Goal: Find contact information: Find contact information

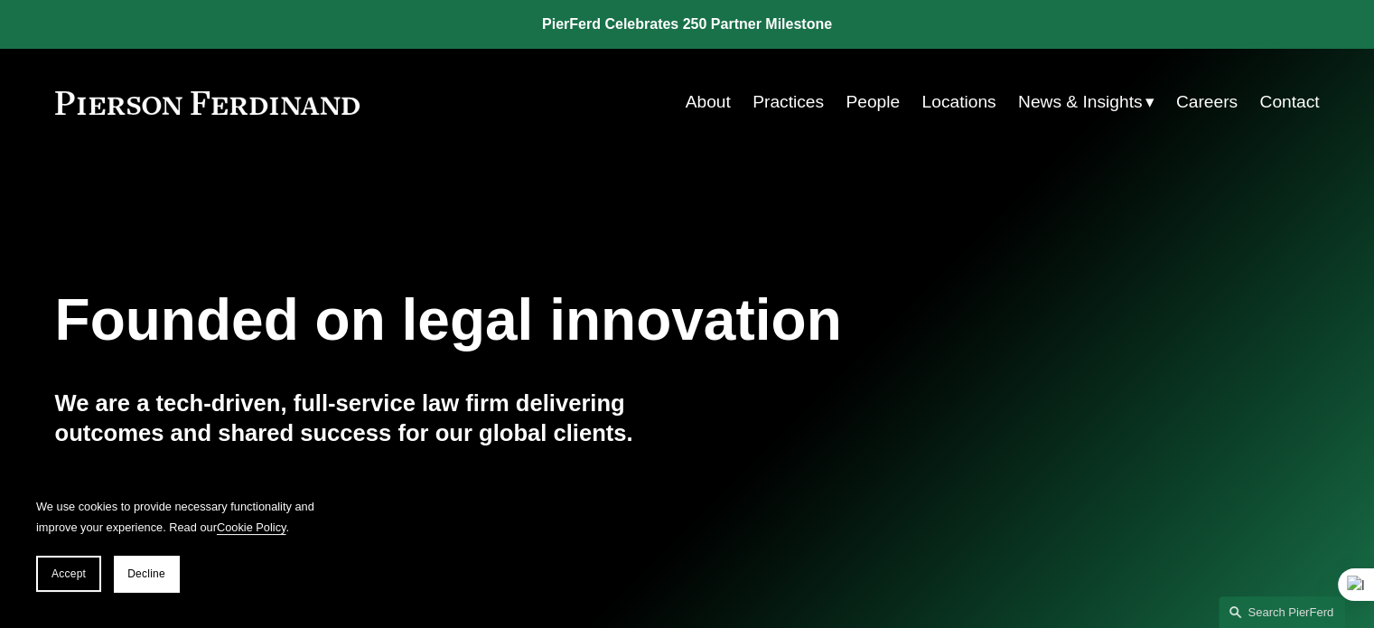
click at [960, 103] on link "Locations" at bounding box center [958, 102] width 74 height 34
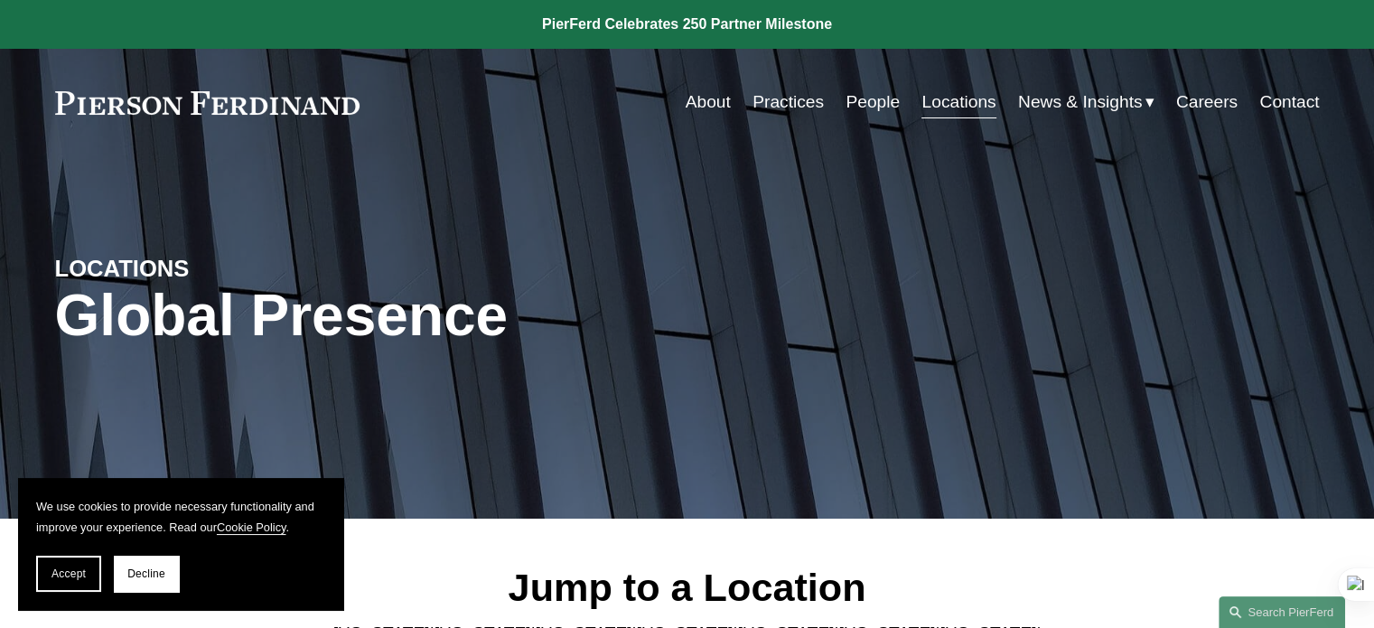
click at [859, 97] on link "People" at bounding box center [872, 102] width 54 height 34
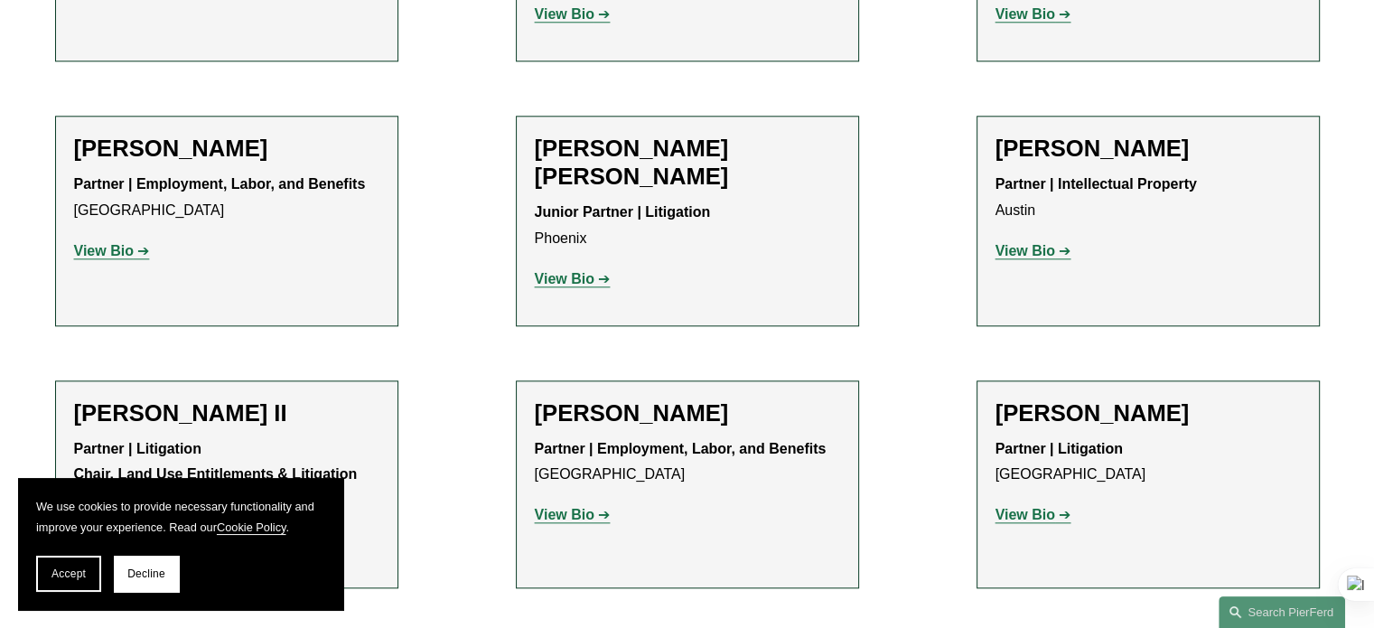
scroll to position [2077, 0]
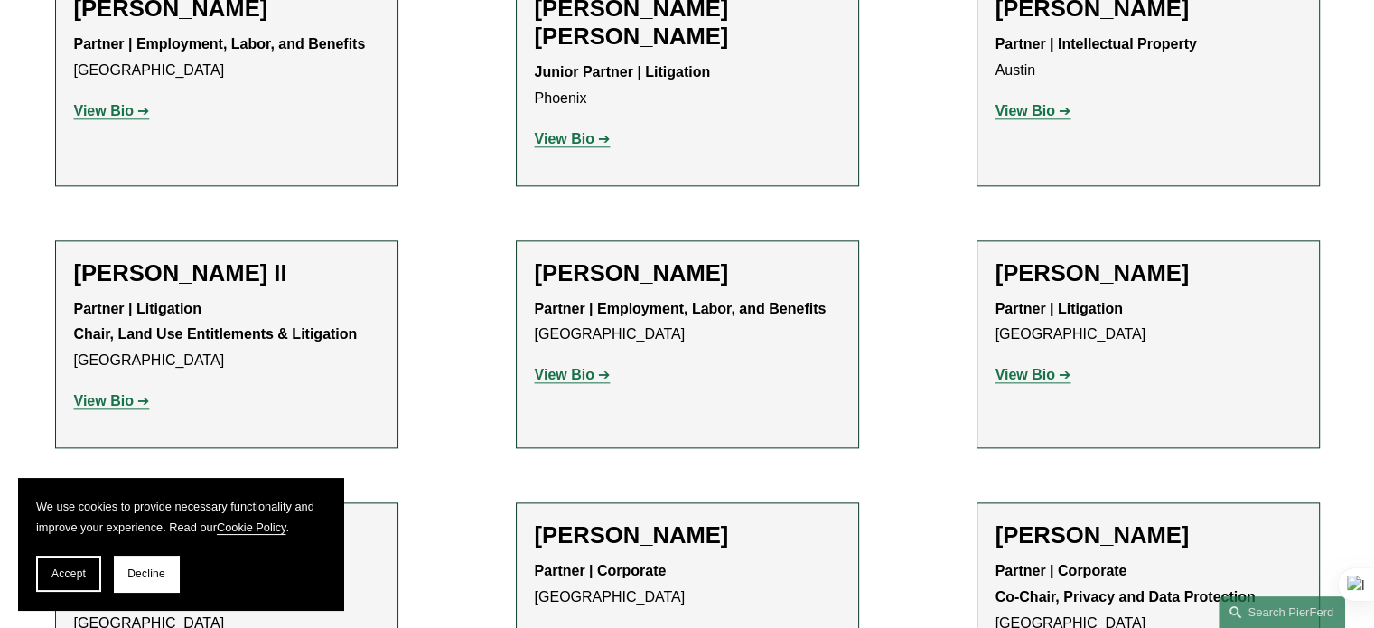
click at [1019, 367] on strong "View Bio" at bounding box center [1025, 374] width 60 height 15
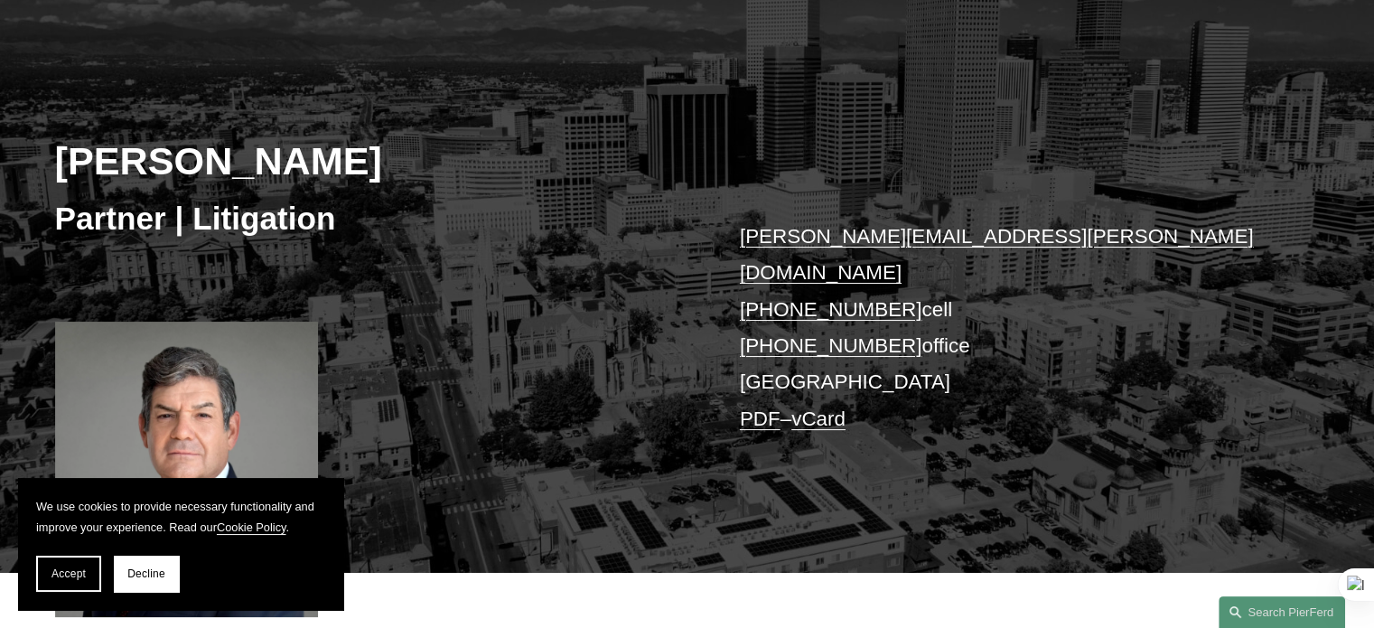
scroll to position [181, 0]
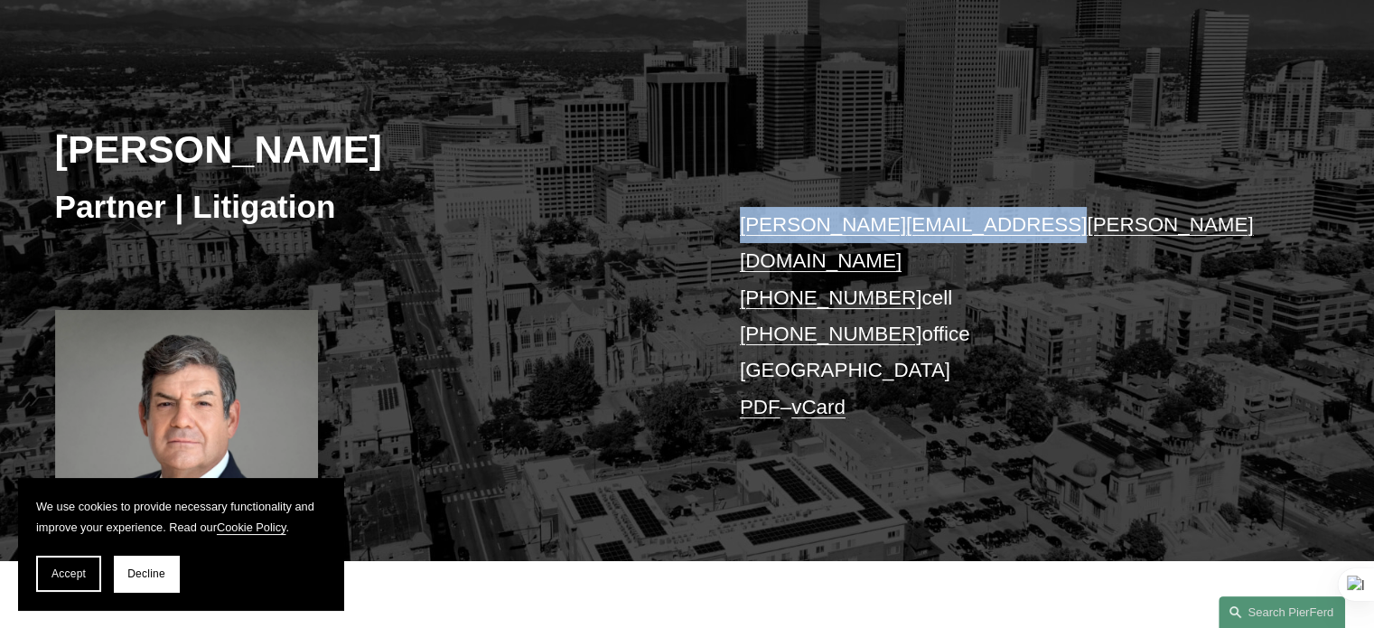
drag, startPoint x: 1048, startPoint y: 224, endPoint x: 733, endPoint y: 234, distance: 314.5
click at [733, 234] on div "Joseph F. Bermudez Partner | Litigation joseph.bermudez@pierferd.com +1.303.547…" at bounding box center [687, 288] width 1374 height 545
copy link "joseph.bermudez@pierferd.com"
drag, startPoint x: 74, startPoint y: 584, endPoint x: 257, endPoint y: 475, distance: 212.7
click at [74, 584] on button "Accept" at bounding box center [68, 573] width 65 height 36
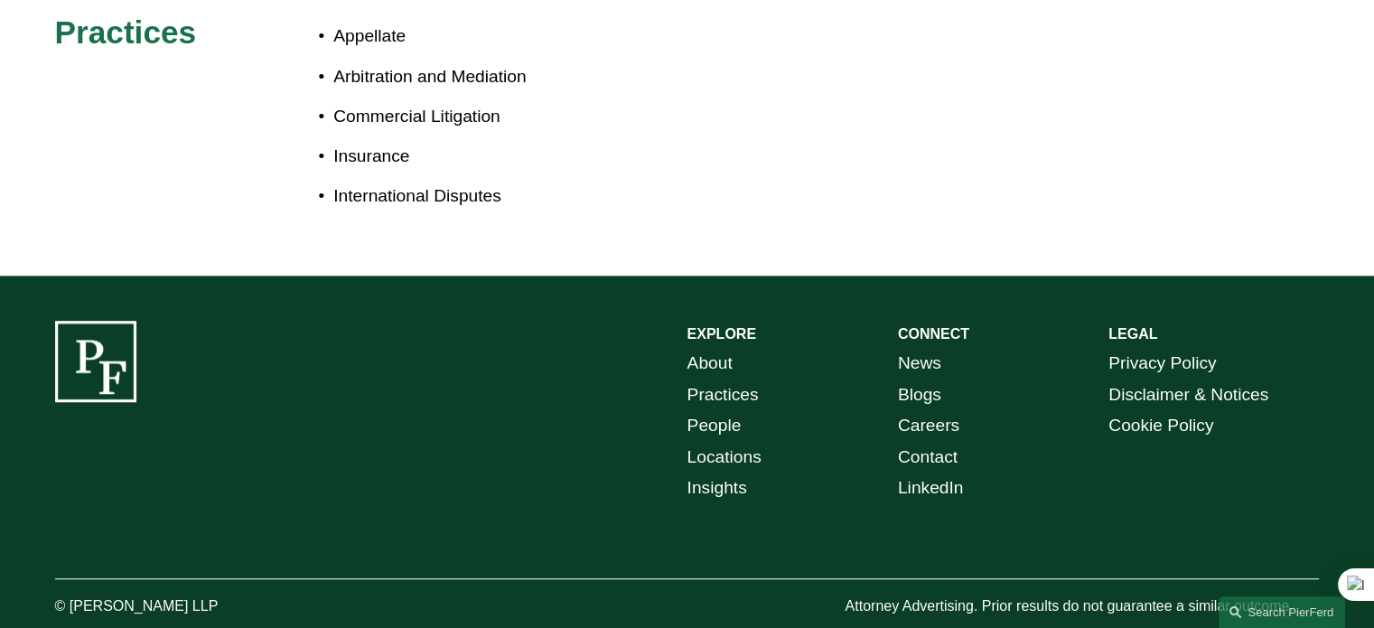
scroll to position [1167, 0]
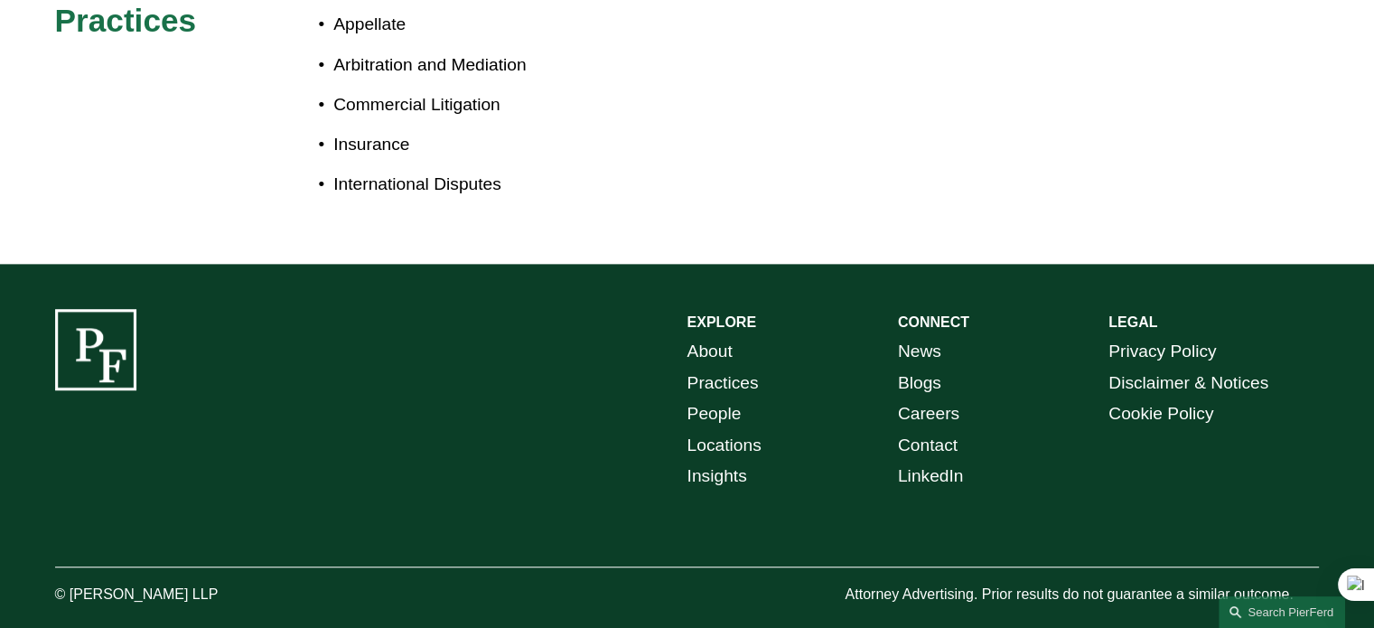
click at [733, 430] on link "Locations" at bounding box center [724, 446] width 74 height 32
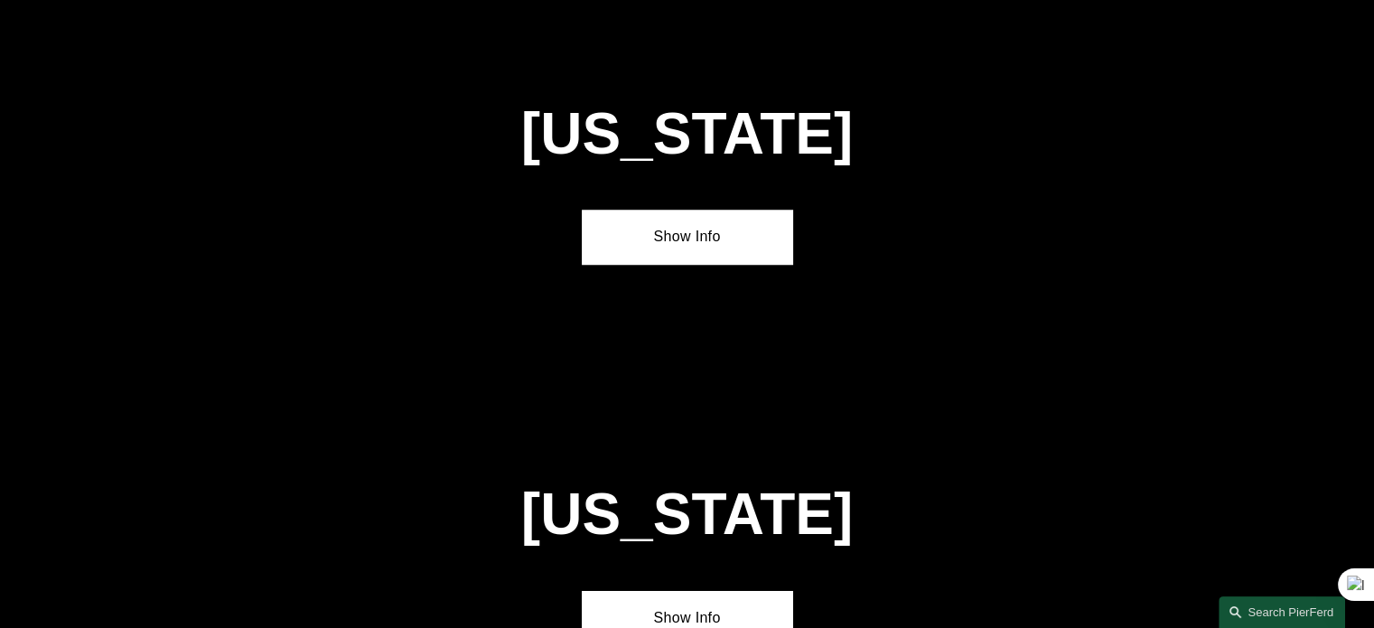
scroll to position [1355, 0]
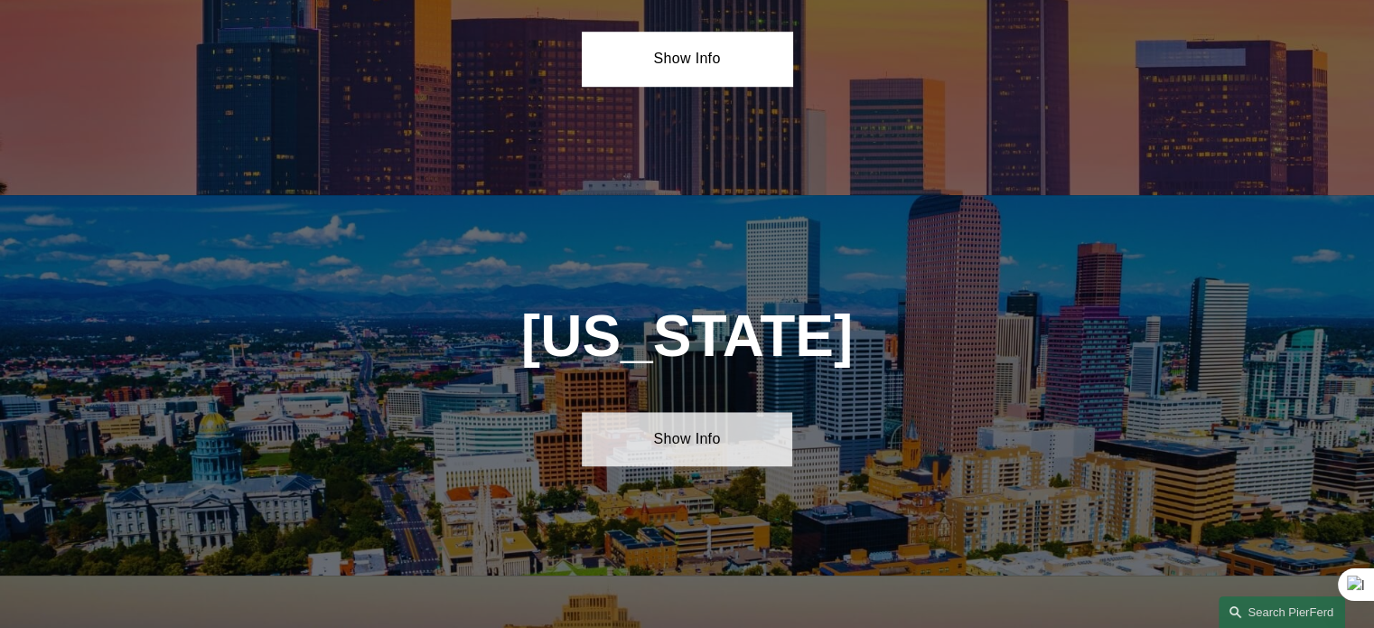
click at [692, 418] on link "Show Info" at bounding box center [687, 439] width 210 height 54
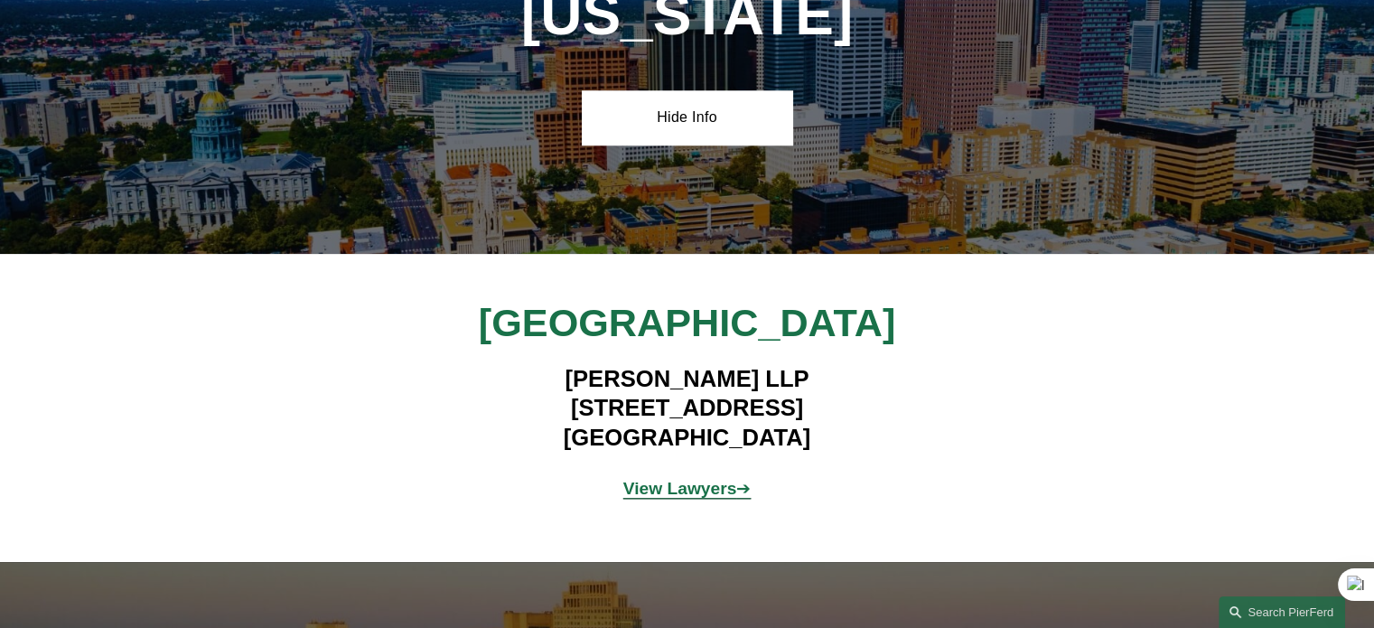
scroll to position [1716, 0]
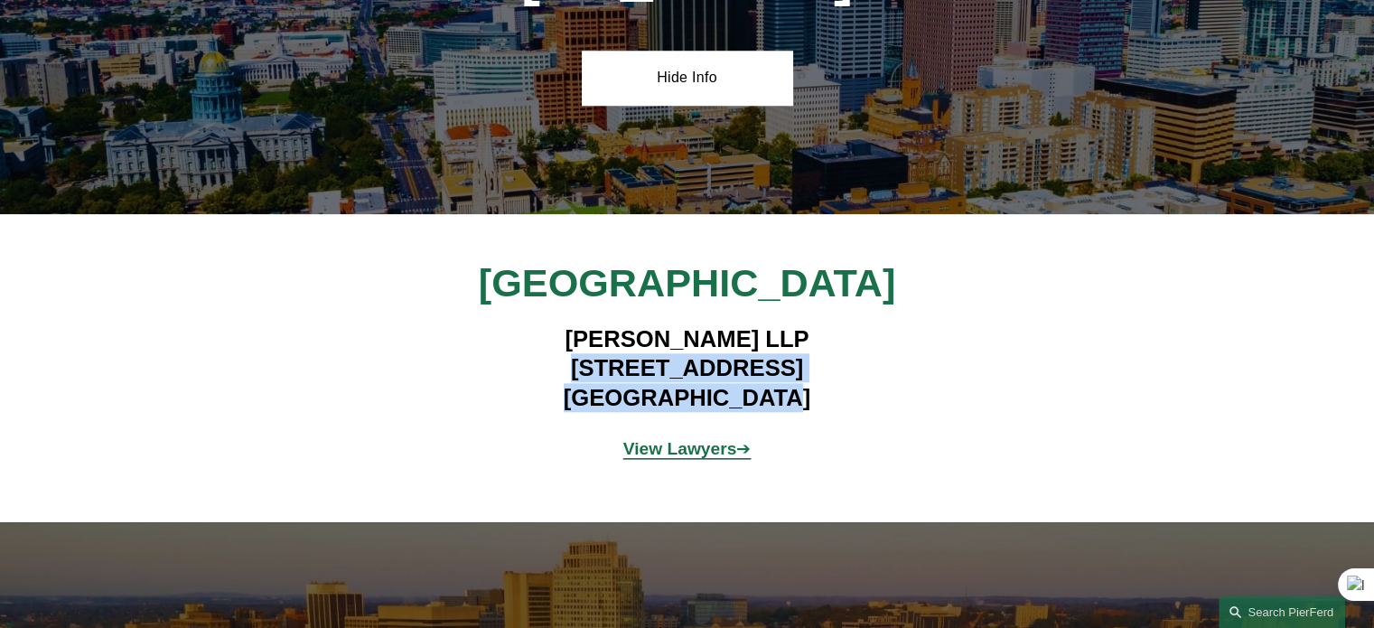
drag, startPoint x: 571, startPoint y: 351, endPoint x: 622, endPoint y: 342, distance: 52.3
click at [842, 378] on h4 "[PERSON_NAME] LLP [STREET_ADDRESS]" at bounding box center [687, 368] width 527 height 88
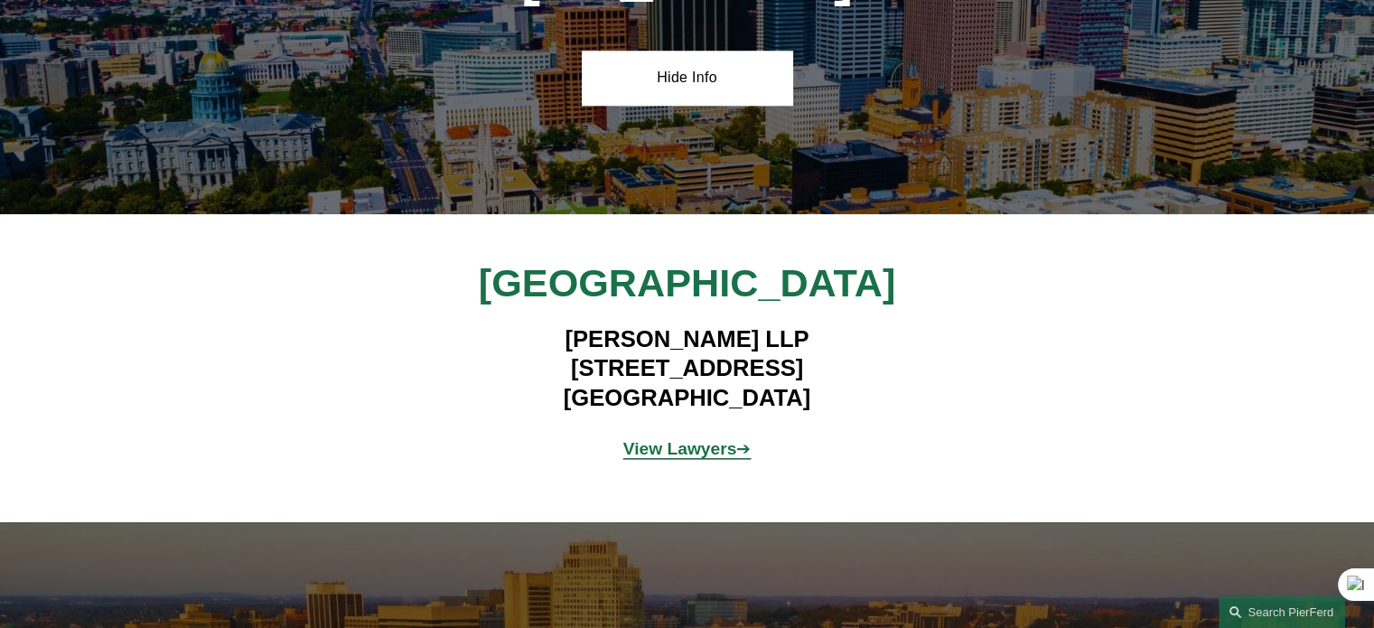
drag, startPoint x: 621, startPoint y: 336, endPoint x: 475, endPoint y: 313, distance: 148.2
click at [477, 324] on h4 "[PERSON_NAME] LLP [STREET_ADDRESS]" at bounding box center [687, 368] width 527 height 88
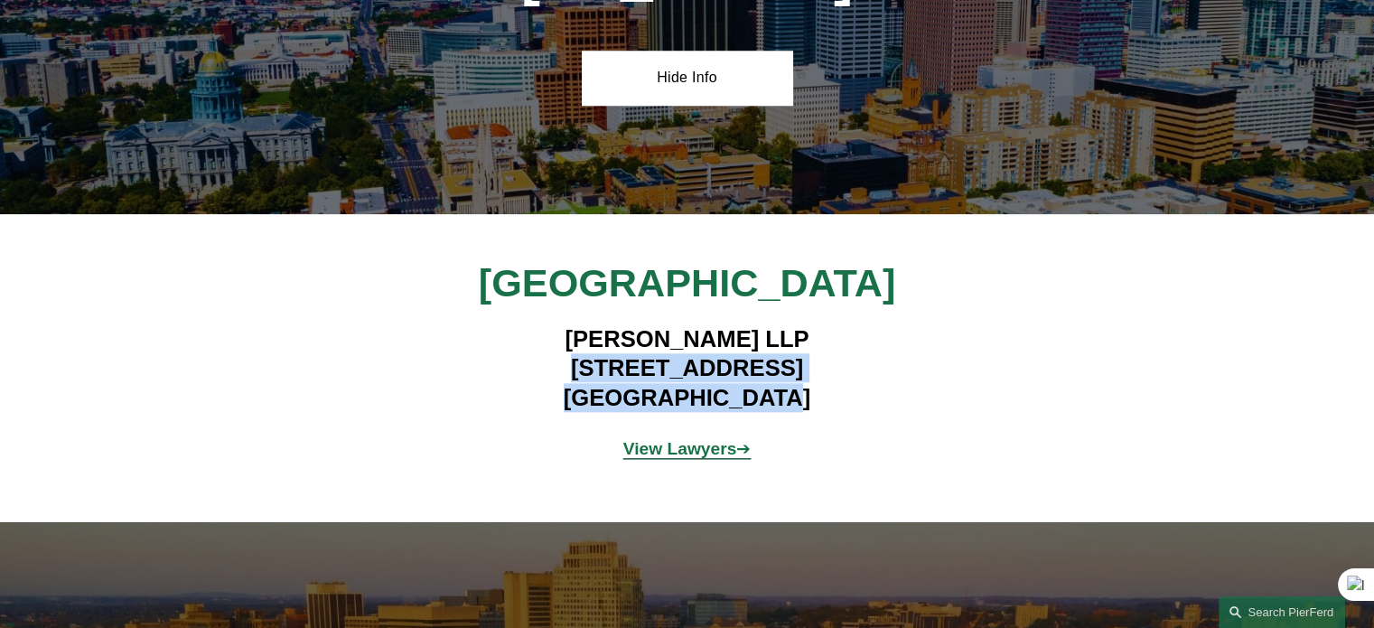
drag, startPoint x: 529, startPoint y: 357, endPoint x: 794, endPoint y: 392, distance: 267.0
click at [794, 392] on h4 "[PERSON_NAME] LLP [STREET_ADDRESS]" at bounding box center [687, 368] width 527 height 88
copy h4 "[STREET_ADDRESS]"
